Goal: Task Accomplishment & Management: Use online tool/utility

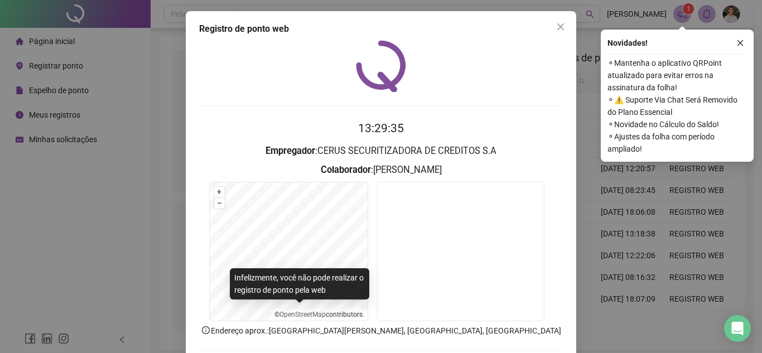
scroll to position [58, 0]
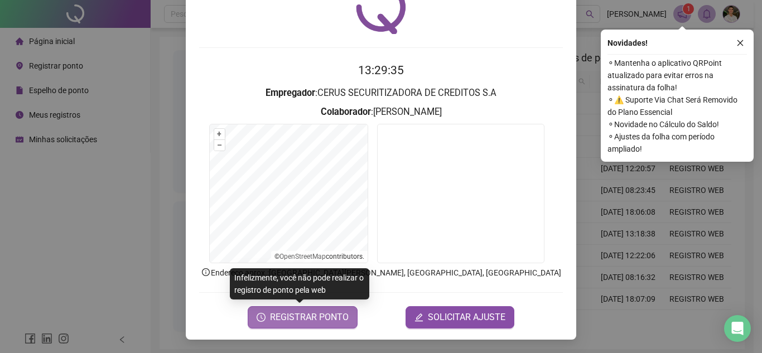
click at [312, 319] on span "REGISTRAR PONTO" at bounding box center [309, 317] width 79 height 13
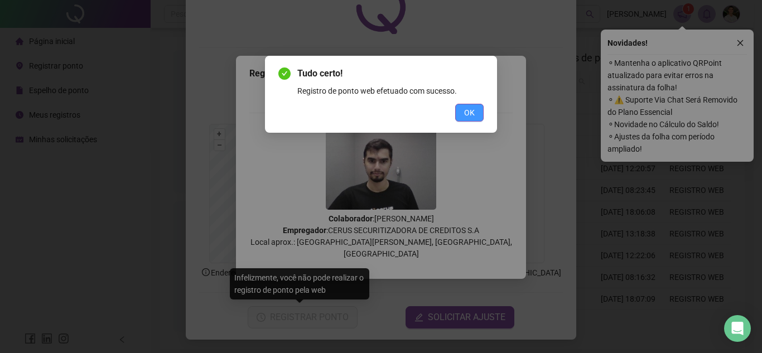
click at [467, 120] on button "OK" at bounding box center [469, 113] width 28 height 18
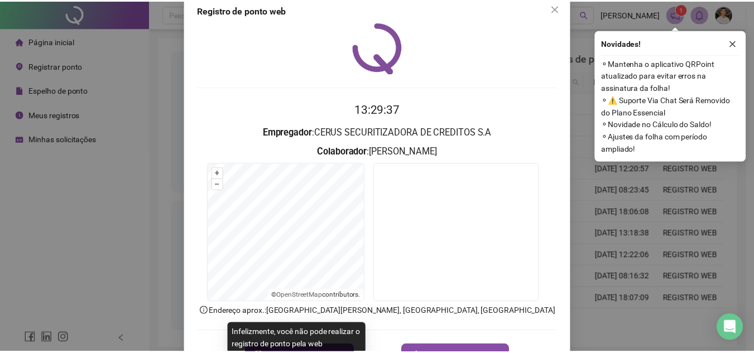
scroll to position [0, 0]
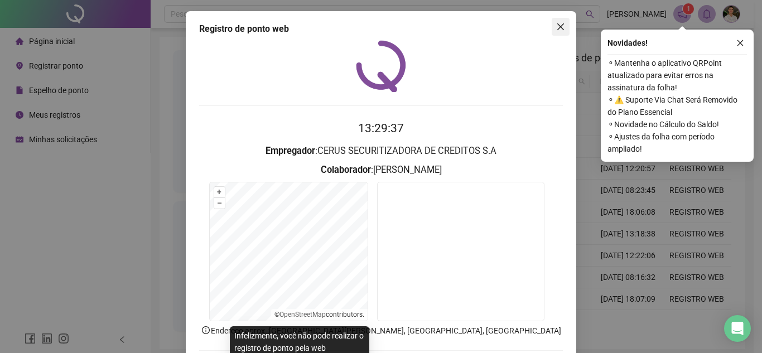
click at [552, 33] on button "Close" at bounding box center [561, 27] width 18 height 18
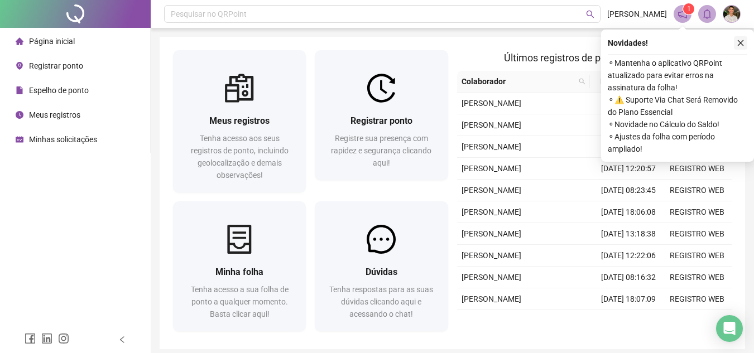
click at [738, 44] on icon "close" at bounding box center [740, 43] width 8 height 8
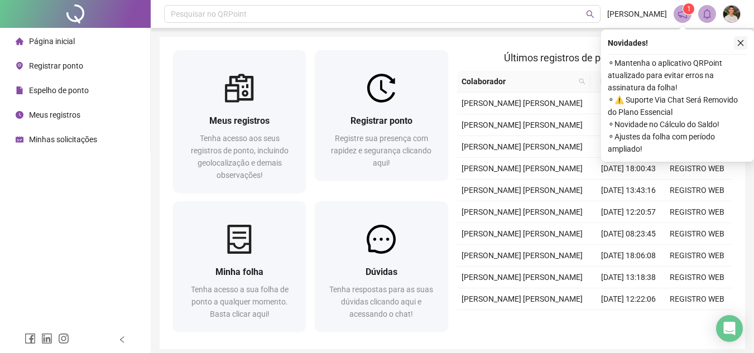
click at [744, 41] on button "button" at bounding box center [740, 42] width 13 height 13
